Goal: Find specific page/section: Find specific page/section

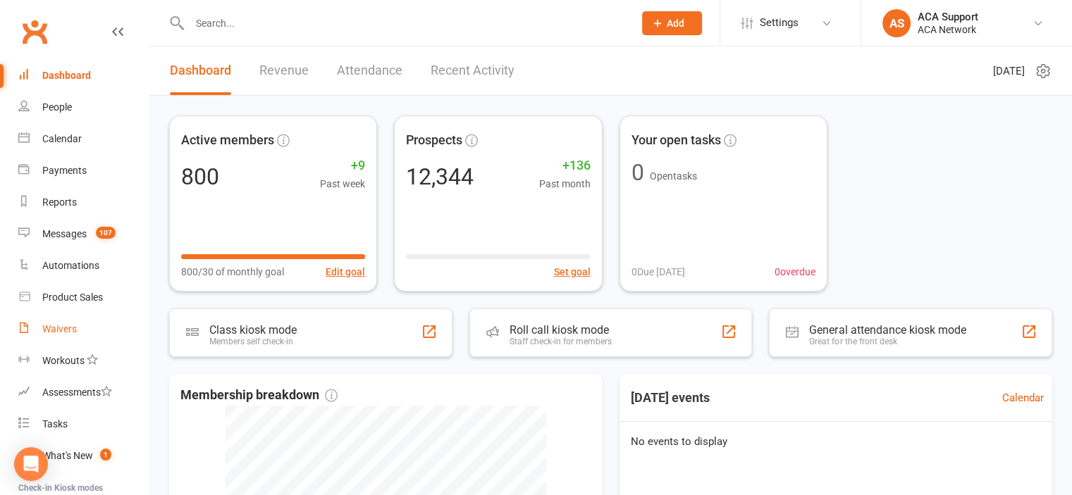
click at [61, 326] on div "Waivers" at bounding box center [59, 328] width 35 height 11
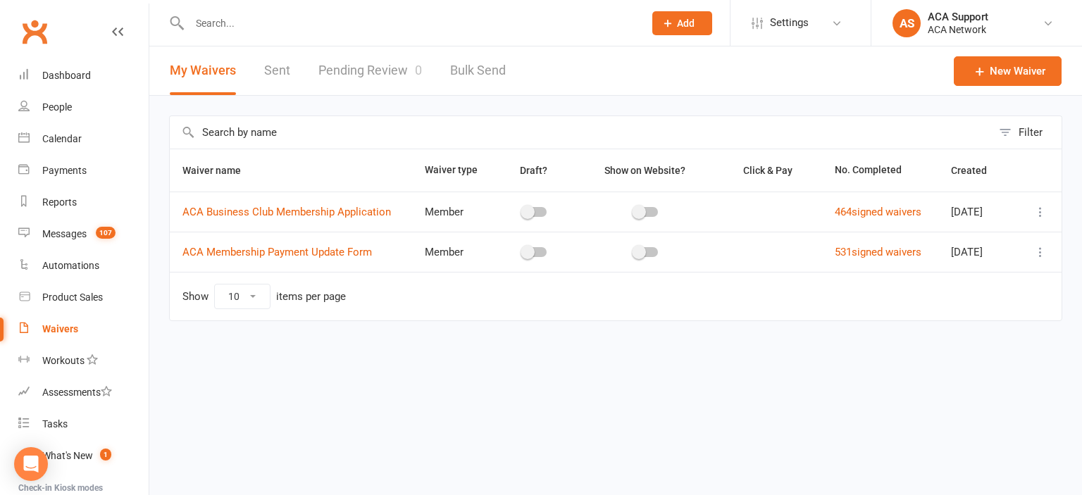
click at [281, 22] on input "text" at bounding box center [409, 23] width 449 height 20
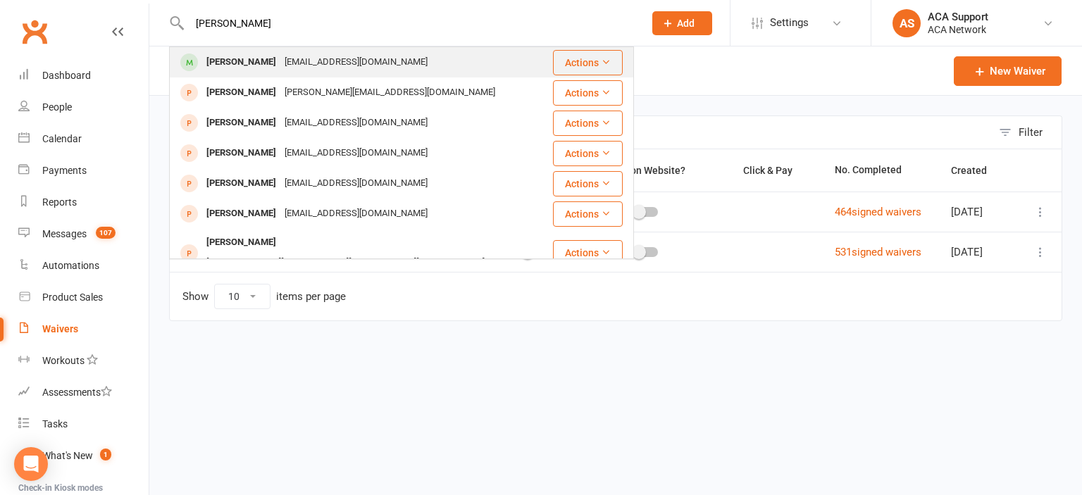
type input "[PERSON_NAME]"
click at [280, 66] on div "[EMAIL_ADDRESS][DOMAIN_NAME]" at bounding box center [355, 62] width 151 height 20
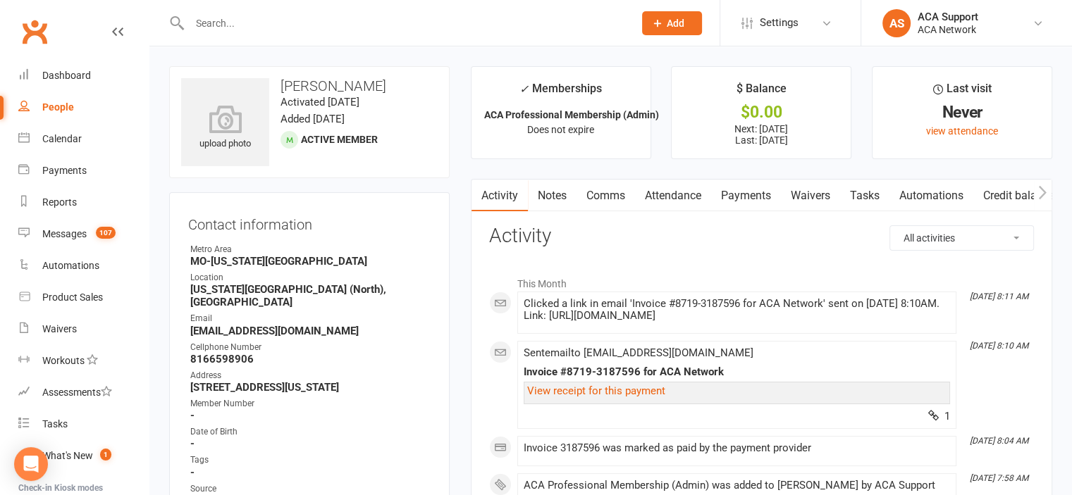
click at [740, 192] on link "Payments" at bounding box center [746, 196] width 70 height 32
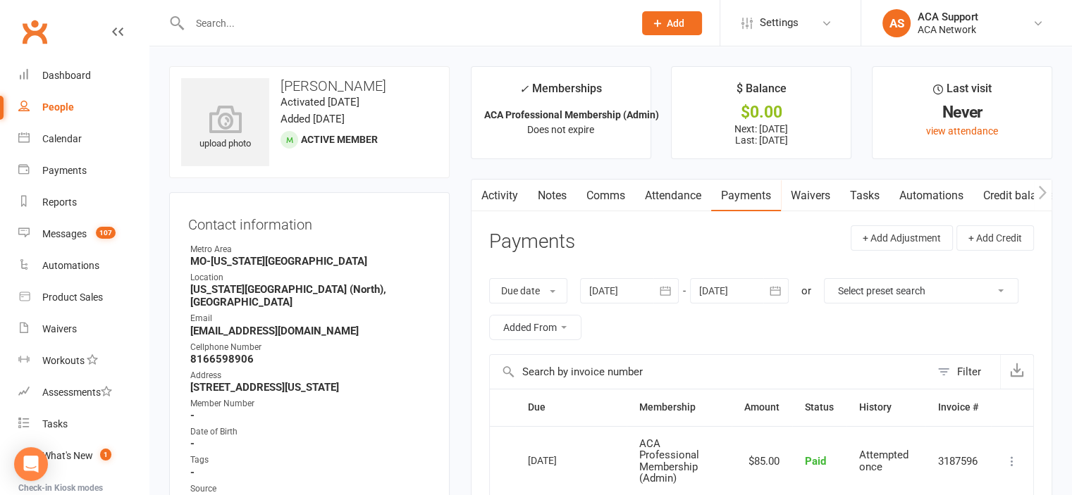
click at [546, 190] on link "Notes" at bounding box center [552, 196] width 49 height 32
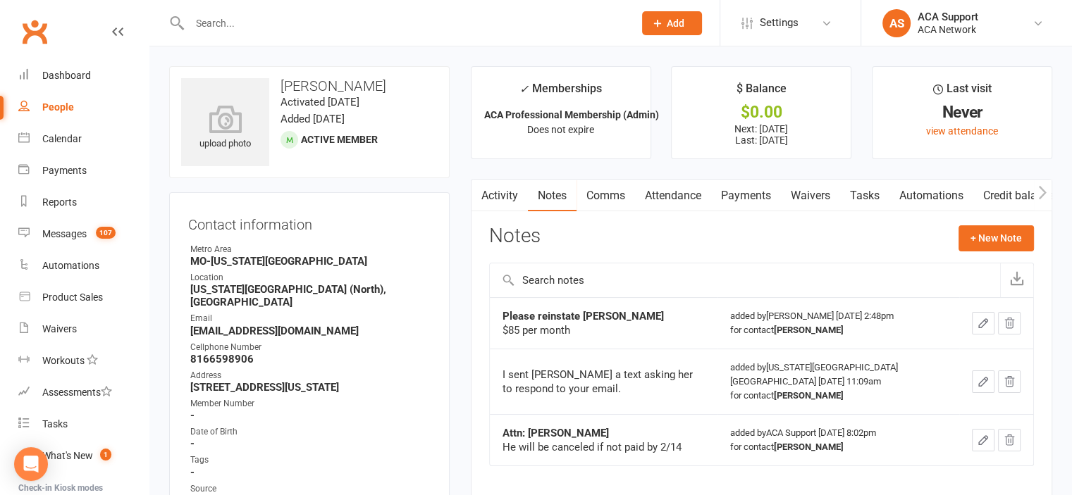
click at [233, 22] on input "text" at bounding box center [404, 23] width 438 height 20
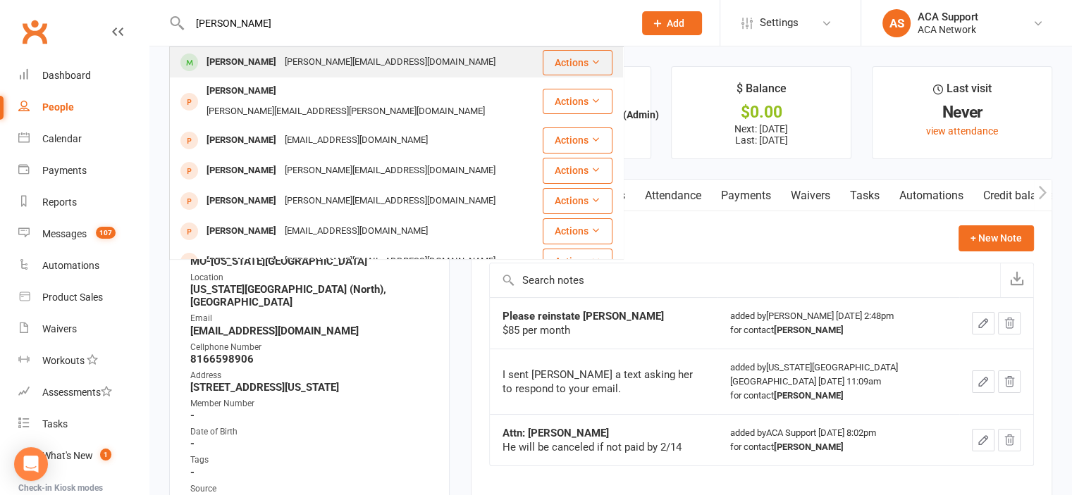
type input "[PERSON_NAME]"
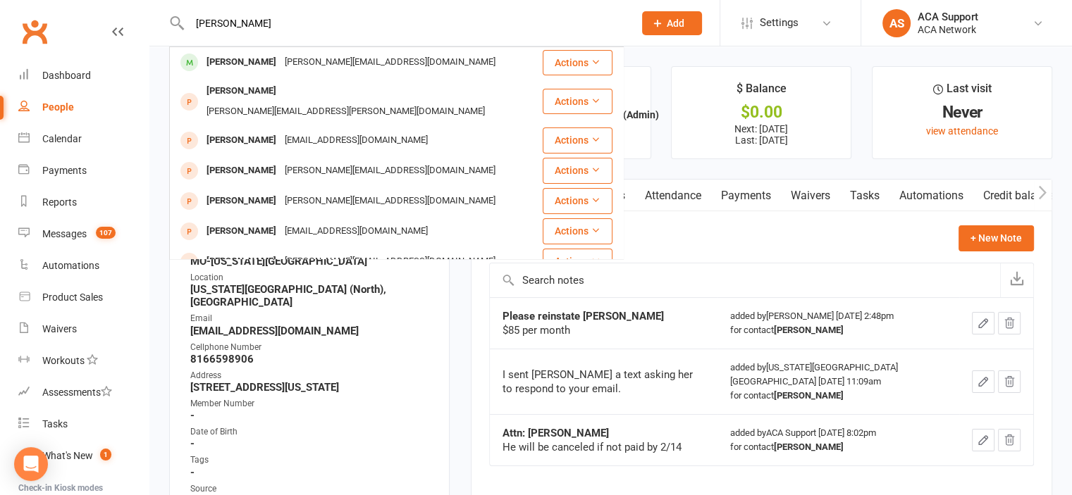
click at [237, 61] on div "[PERSON_NAME]" at bounding box center [241, 62] width 78 height 20
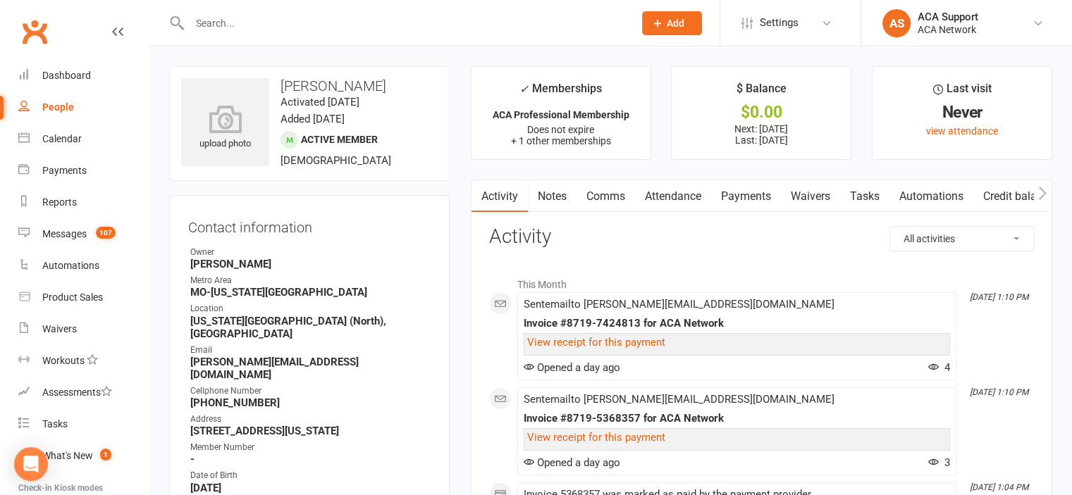
click at [225, 22] on input "text" at bounding box center [404, 23] width 438 height 20
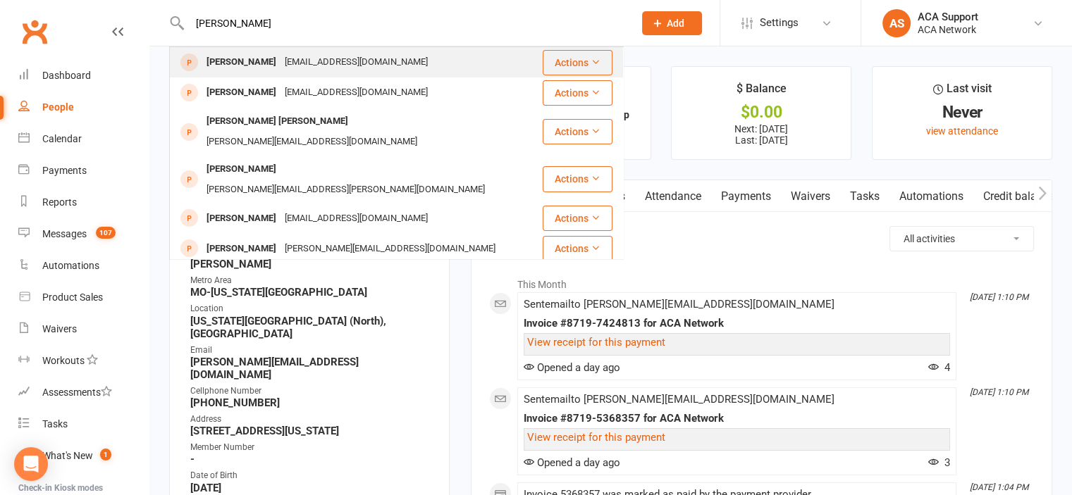
type input "[PERSON_NAME]"
click at [242, 58] on div "[PERSON_NAME]" at bounding box center [241, 62] width 78 height 20
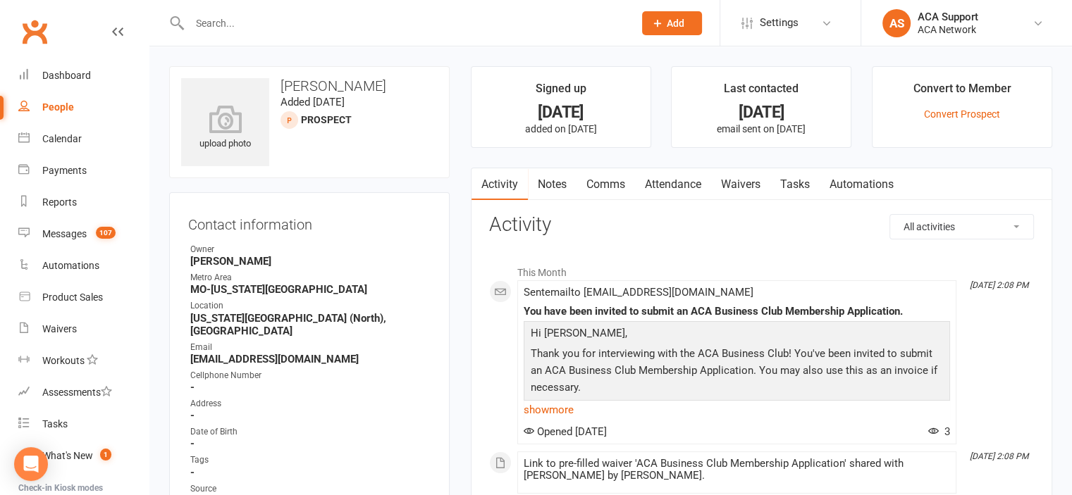
click at [256, 19] on input "text" at bounding box center [404, 23] width 438 height 20
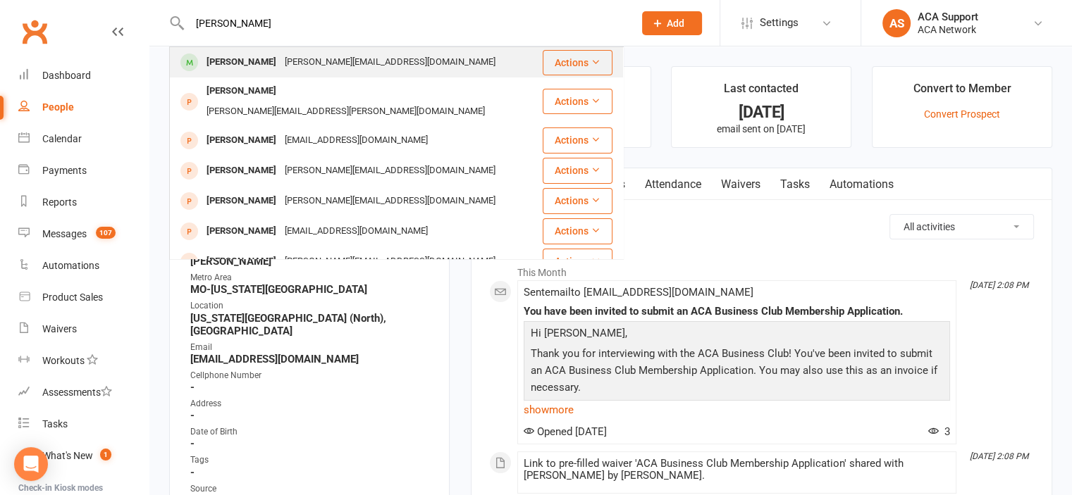
type input "[PERSON_NAME]"
click at [256, 60] on div "[PERSON_NAME]" at bounding box center [241, 62] width 78 height 20
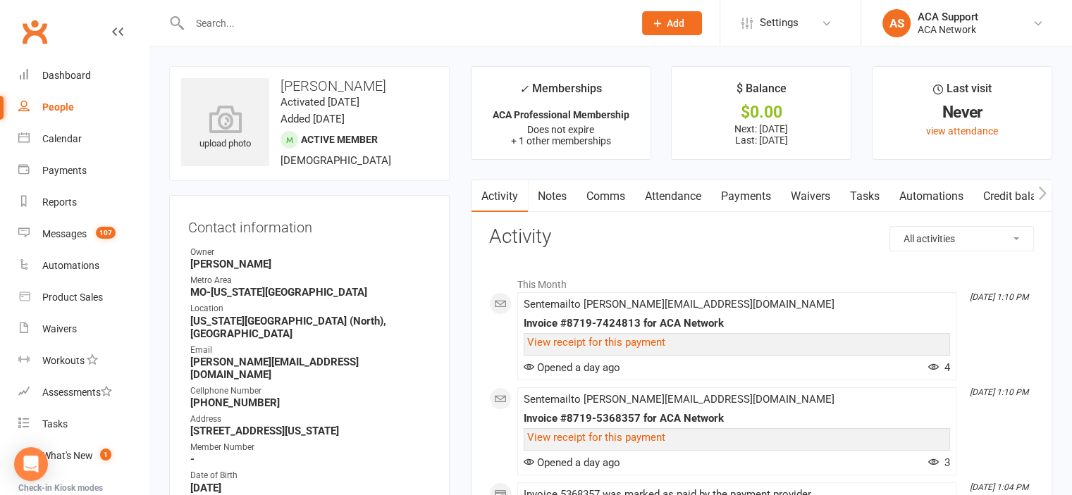
click at [809, 196] on link "Waivers" at bounding box center [810, 196] width 59 height 32
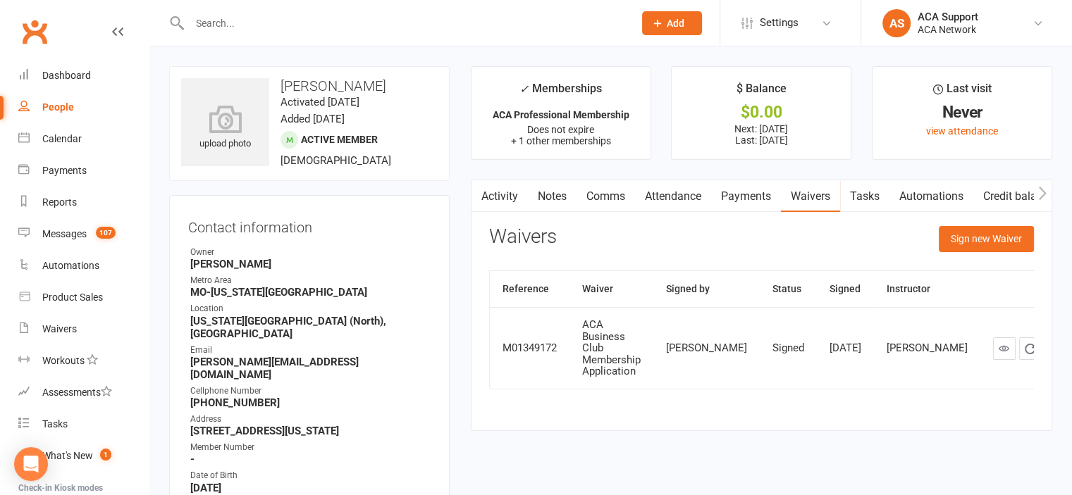
click at [547, 196] on link "Notes" at bounding box center [552, 196] width 49 height 32
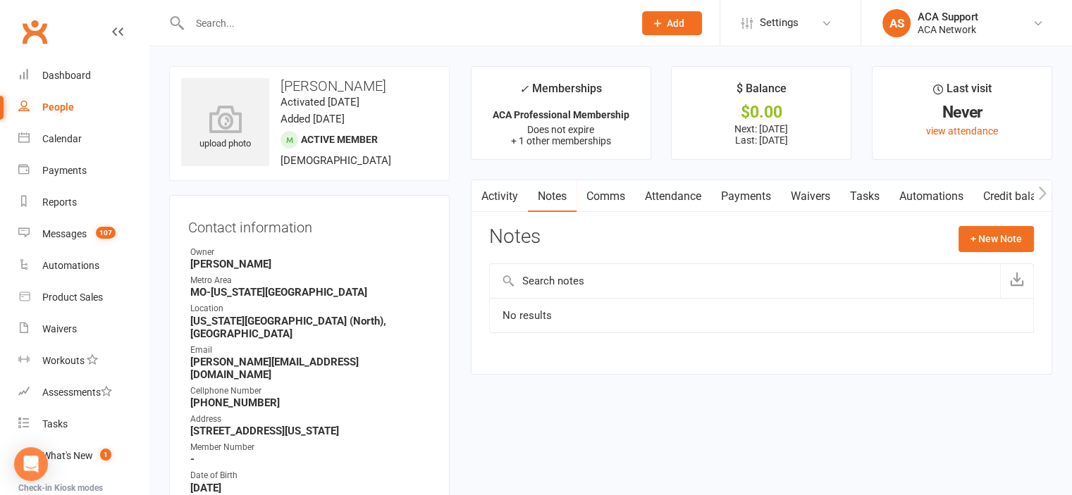
click at [811, 197] on link "Waivers" at bounding box center [810, 196] width 59 height 32
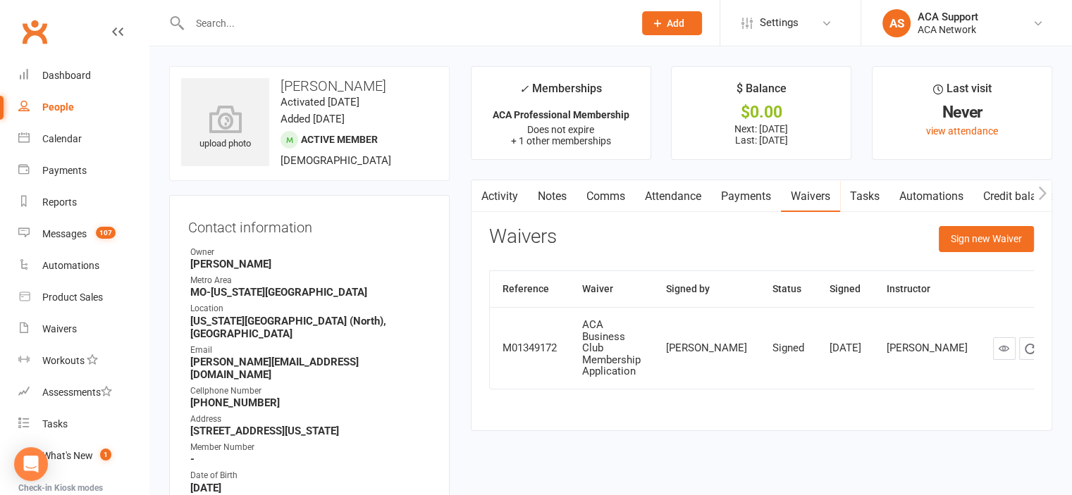
click at [216, 25] on input "text" at bounding box center [404, 23] width 438 height 20
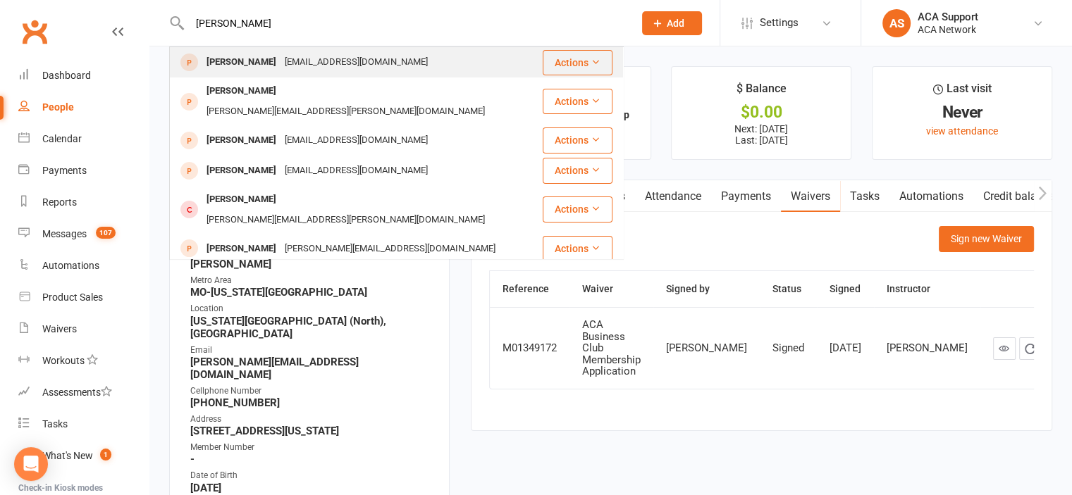
type input "[PERSON_NAME]"
click at [229, 58] on div "[PERSON_NAME]" at bounding box center [241, 62] width 78 height 20
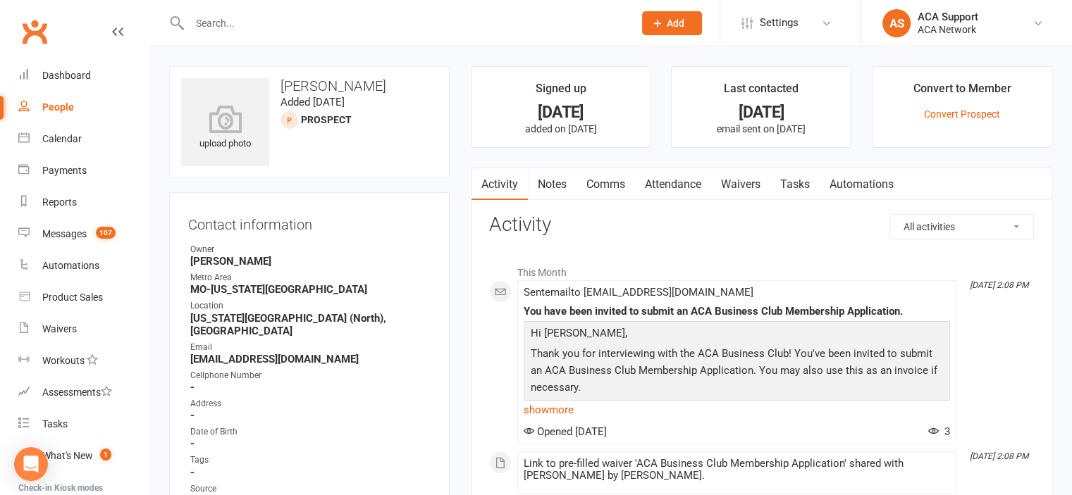
click at [733, 182] on link "Waivers" at bounding box center [740, 184] width 59 height 32
